Goal: Obtain resource: Obtain resource

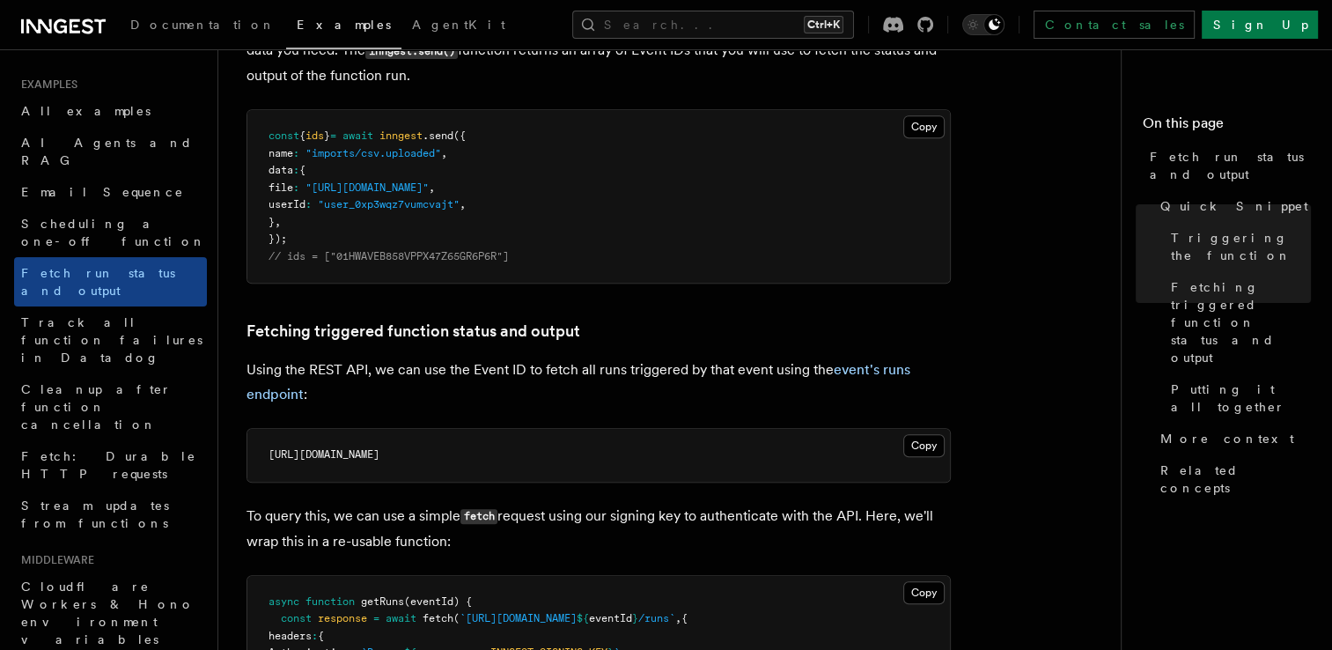
scroll to position [756, 0]
click at [910, 448] on button "Copy Copied" at bounding box center [923, 444] width 41 height 23
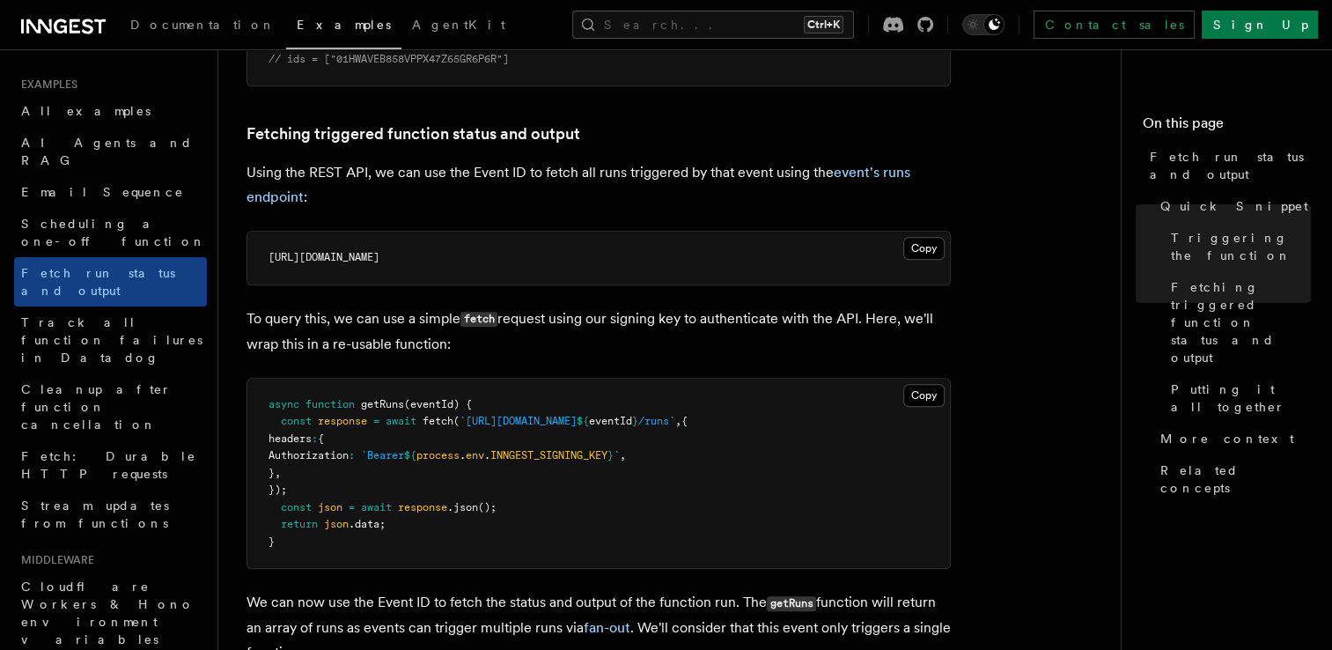
scroll to position [959, 0]
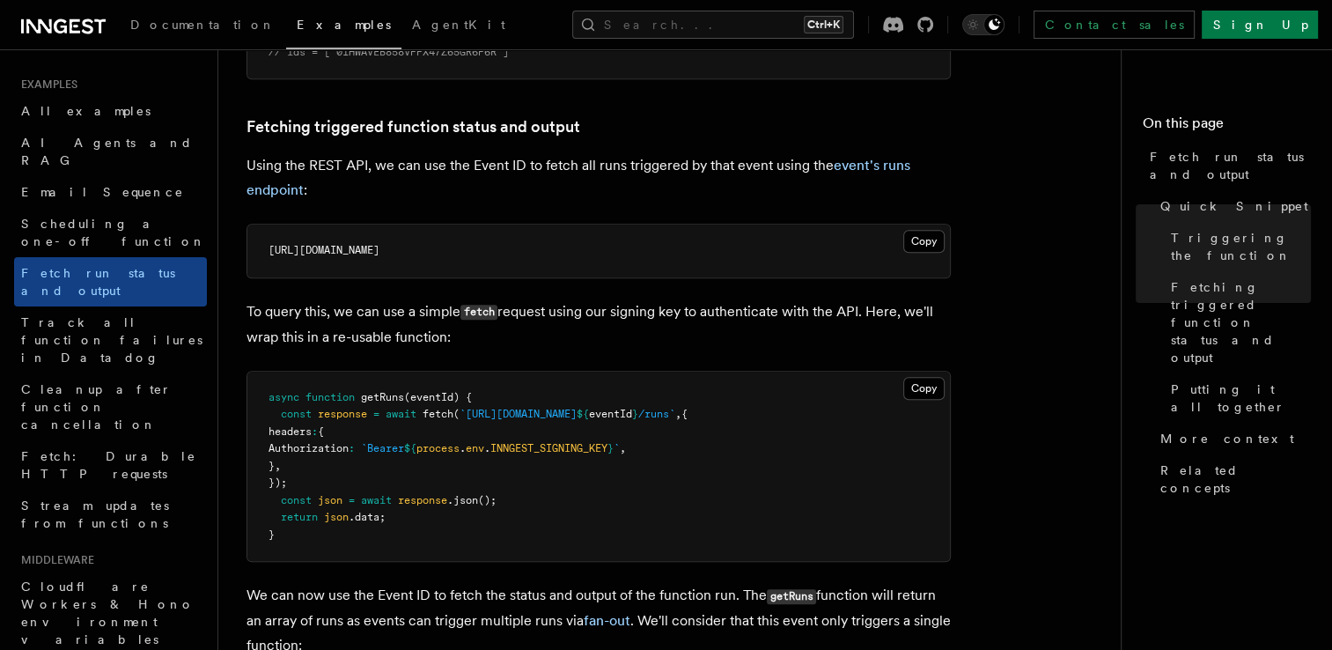
click at [607, 442] on span "INNGEST_SIGNING_KEY" at bounding box center [548, 448] width 117 height 12
copy span "INNGEST_SIGNING_KEY"
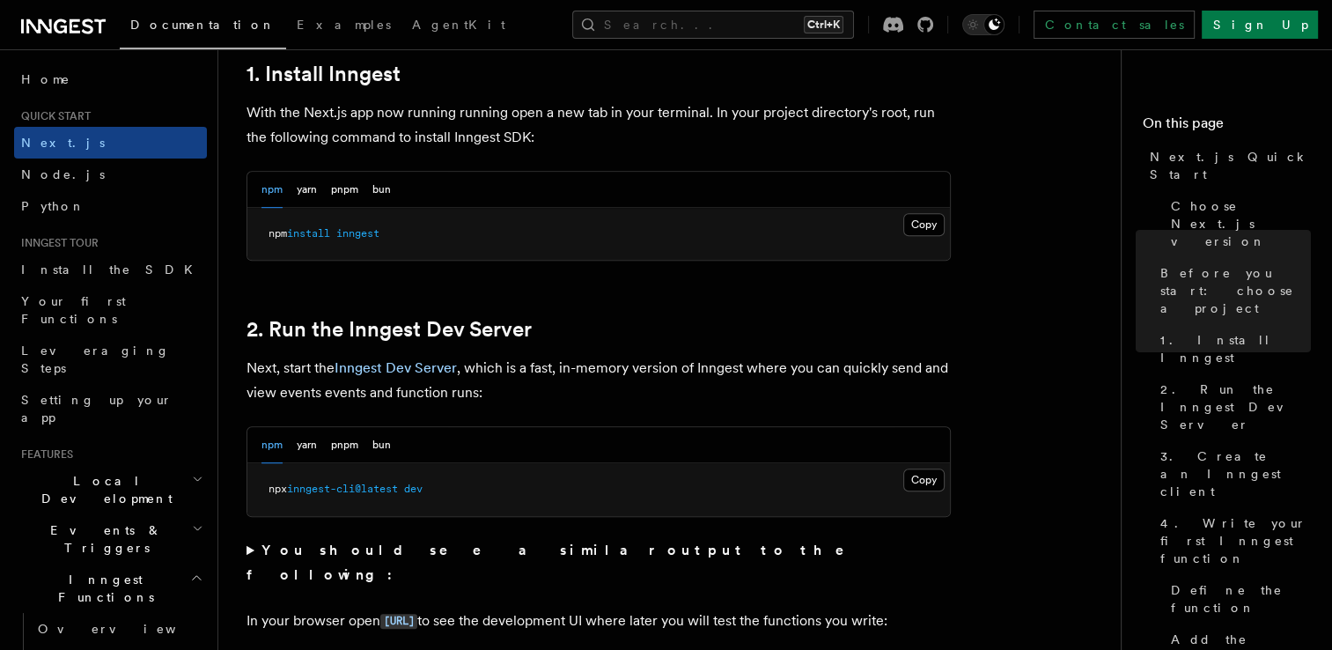
scroll to position [998, 0]
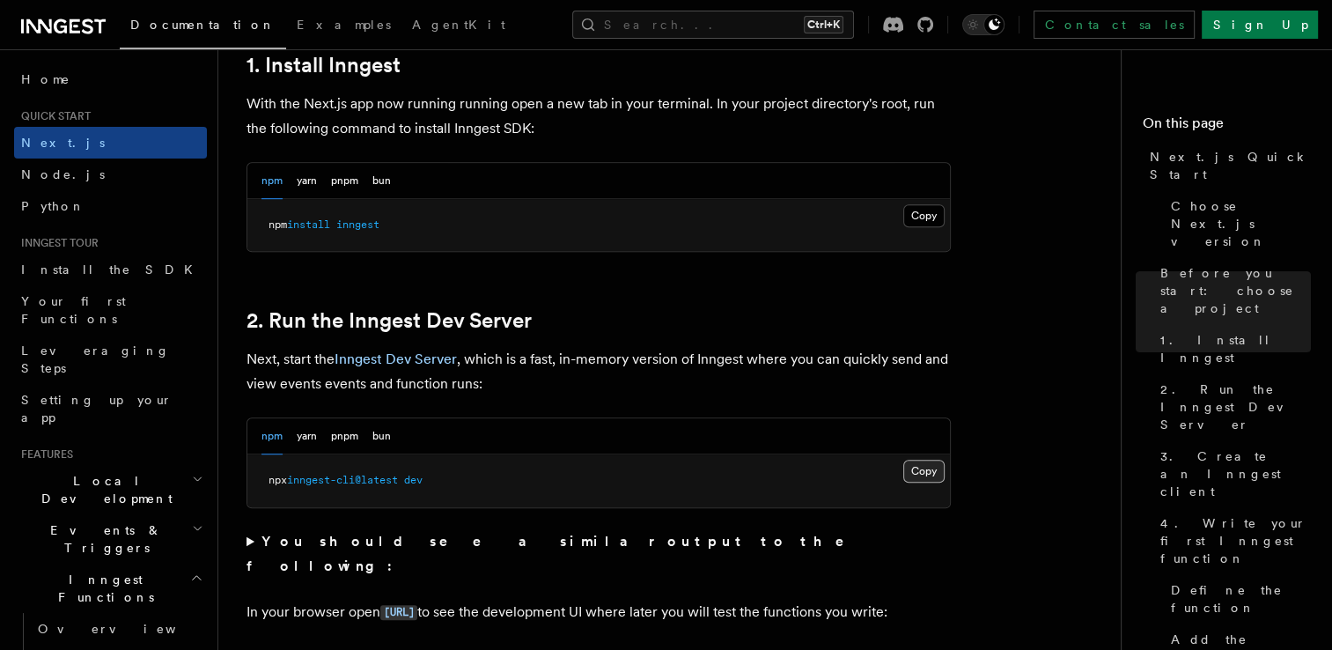
click at [905, 466] on button "Copy Copied" at bounding box center [923, 470] width 41 height 23
